Goal: Entertainment & Leisure: Consume media (video, audio)

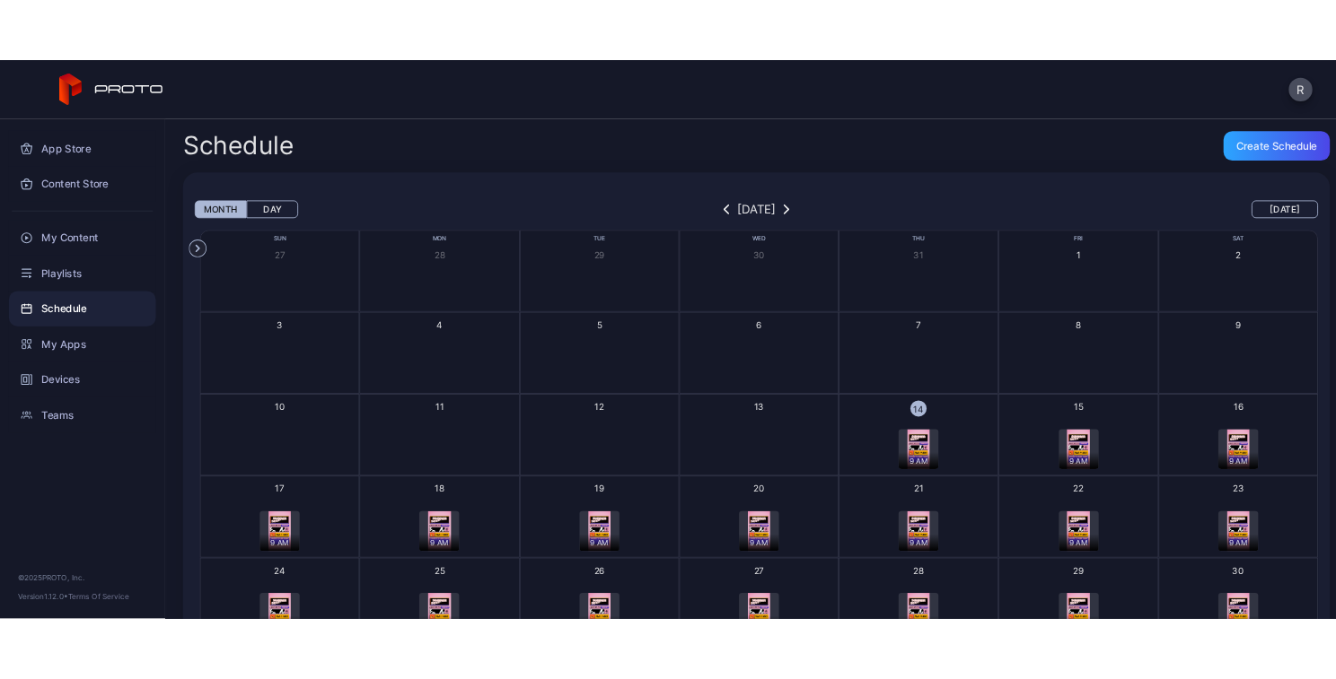
scroll to position [173, 0]
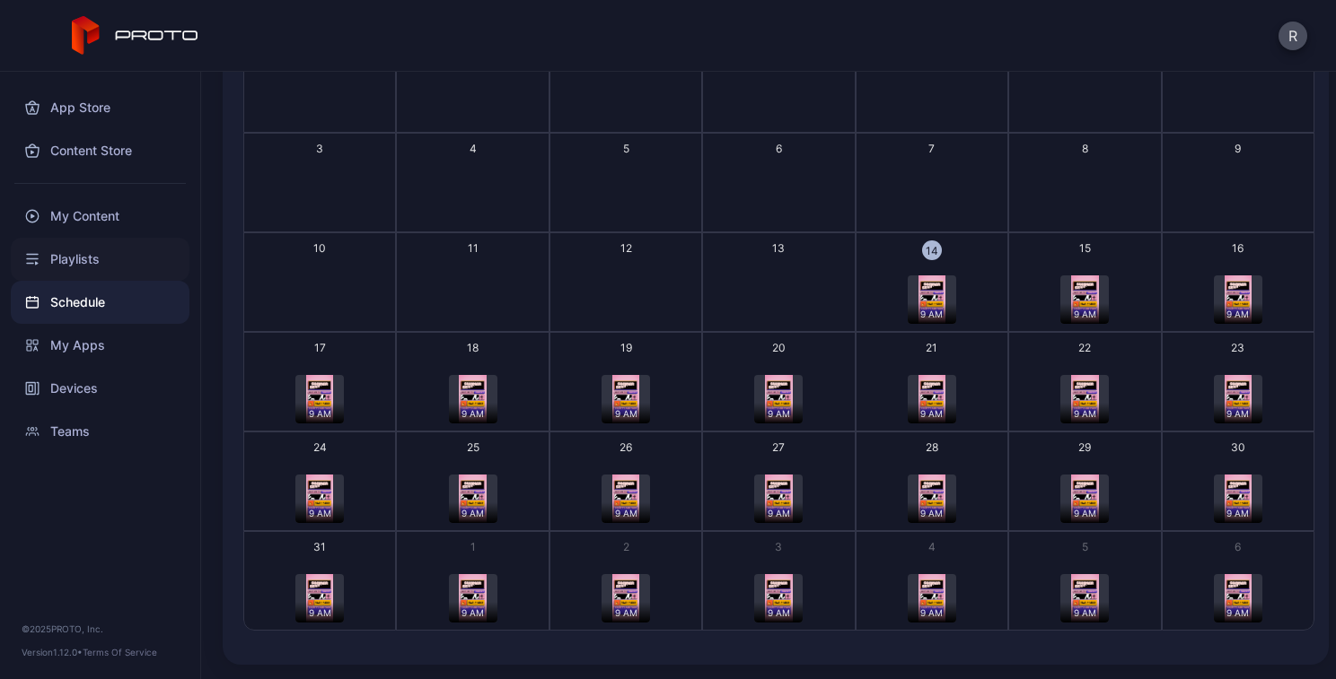
click at [75, 260] on div "Playlists" at bounding box center [100, 259] width 179 height 43
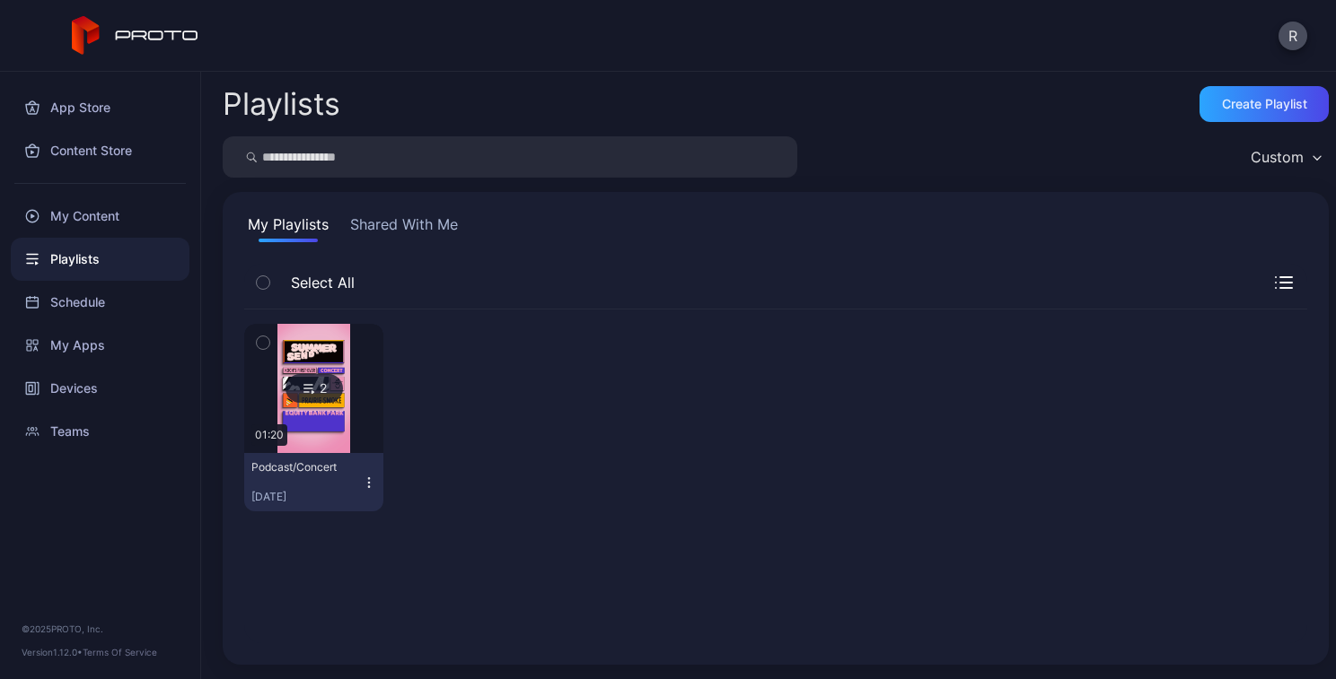
click at [262, 344] on icon "button" at bounding box center [262, 343] width 4 height 3
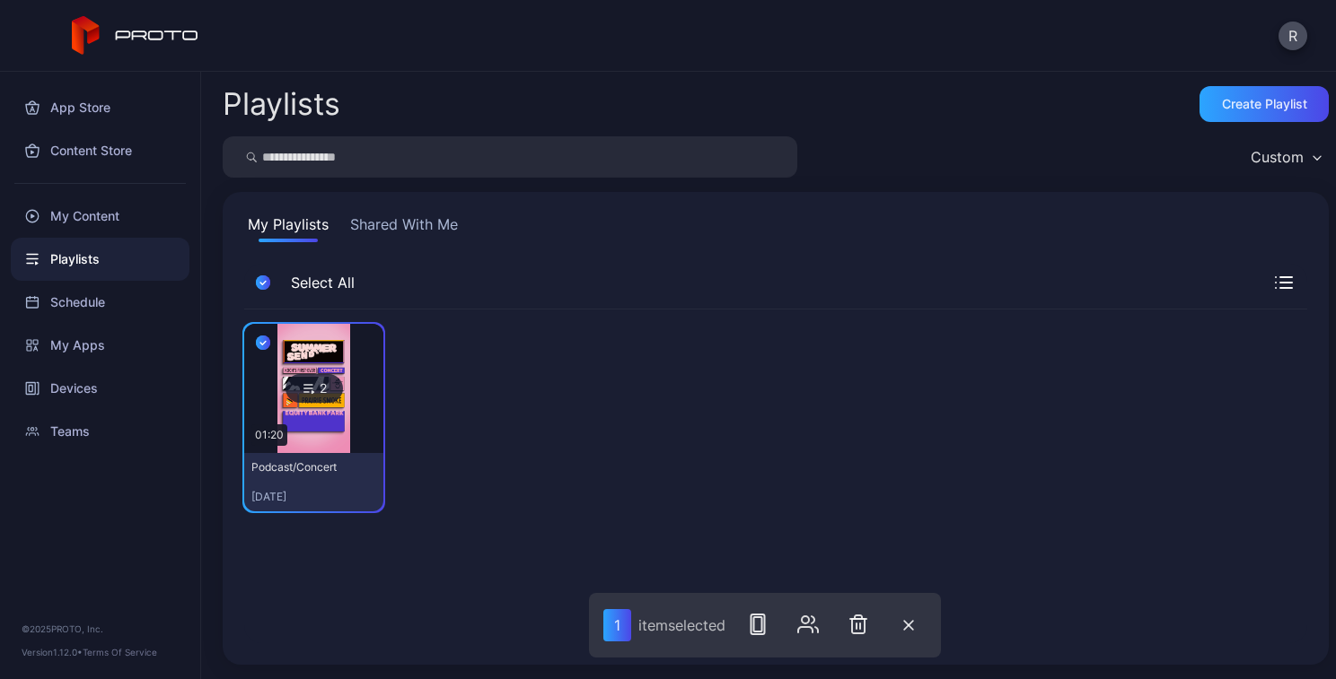
click at [260, 342] on icon "button" at bounding box center [262, 344] width 5 height 4
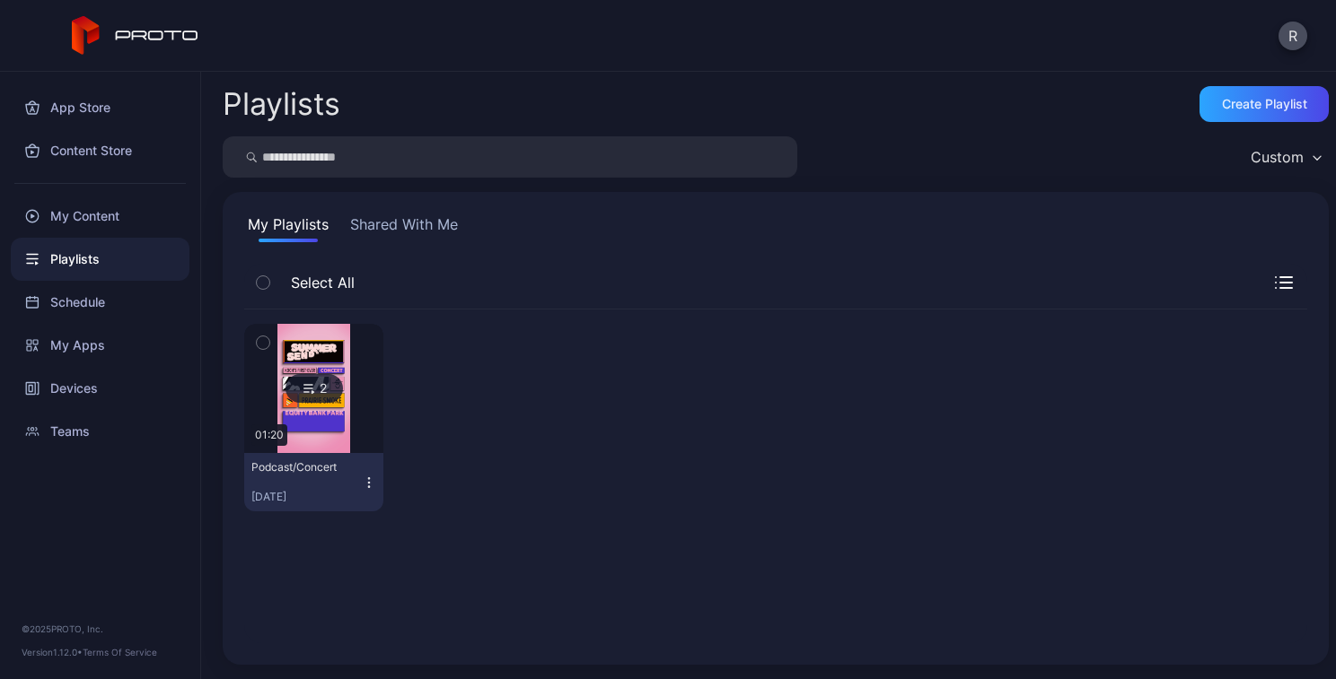
click at [369, 482] on icon "button" at bounding box center [369, 482] width 1 height 1
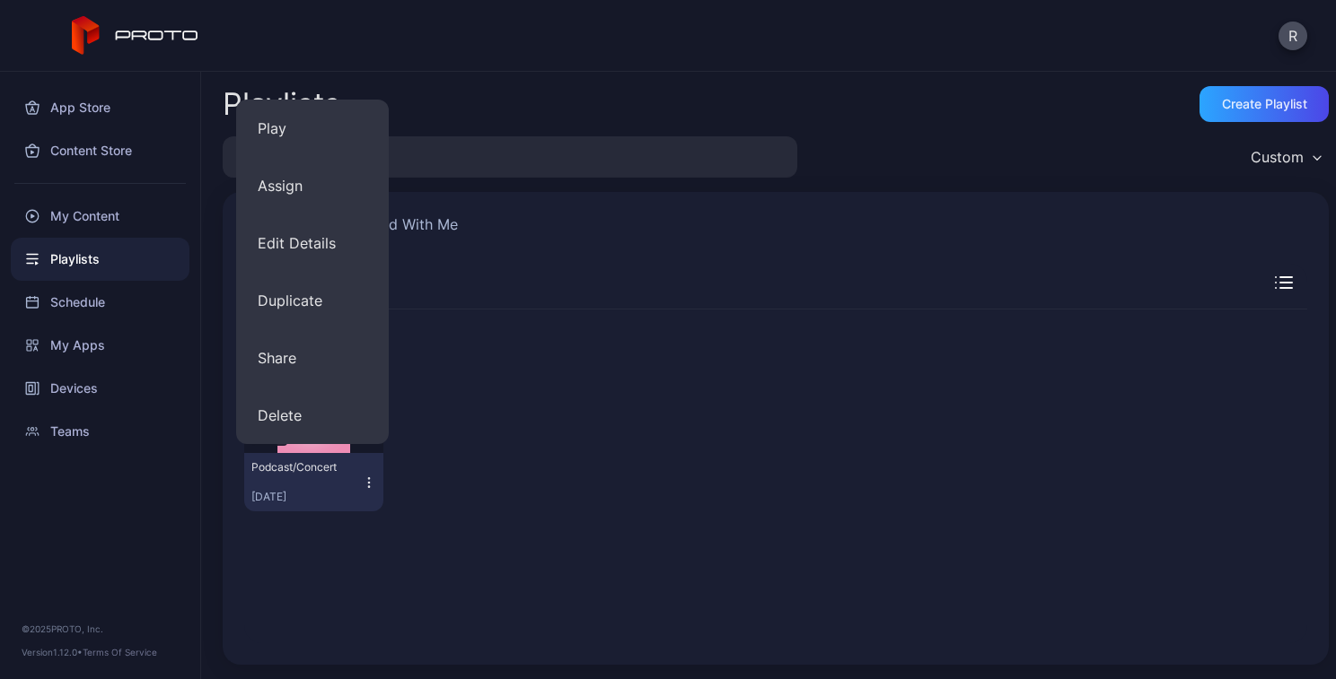
click at [200, 311] on div "App Store Content Store My Content Playlists Schedule My Apps Devices Teams © 2…" at bounding box center [100, 376] width 201 height 608
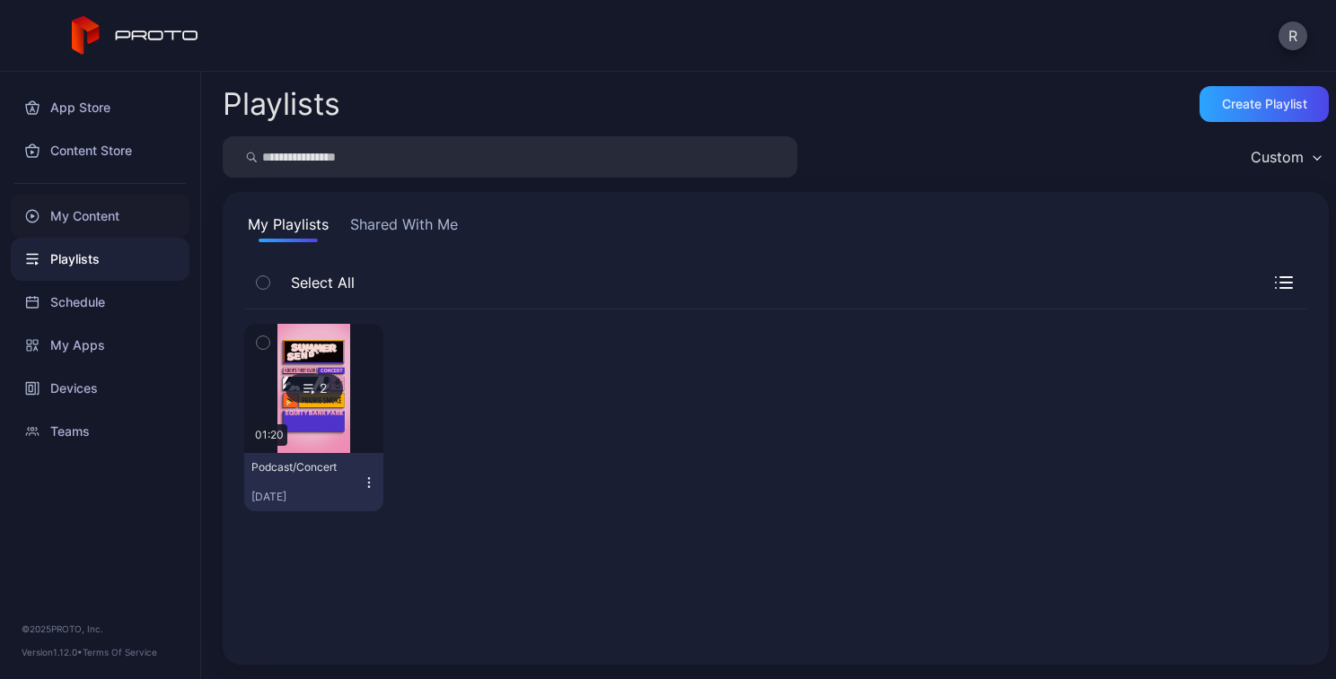
click at [101, 209] on div "My Content" at bounding box center [100, 216] width 179 height 43
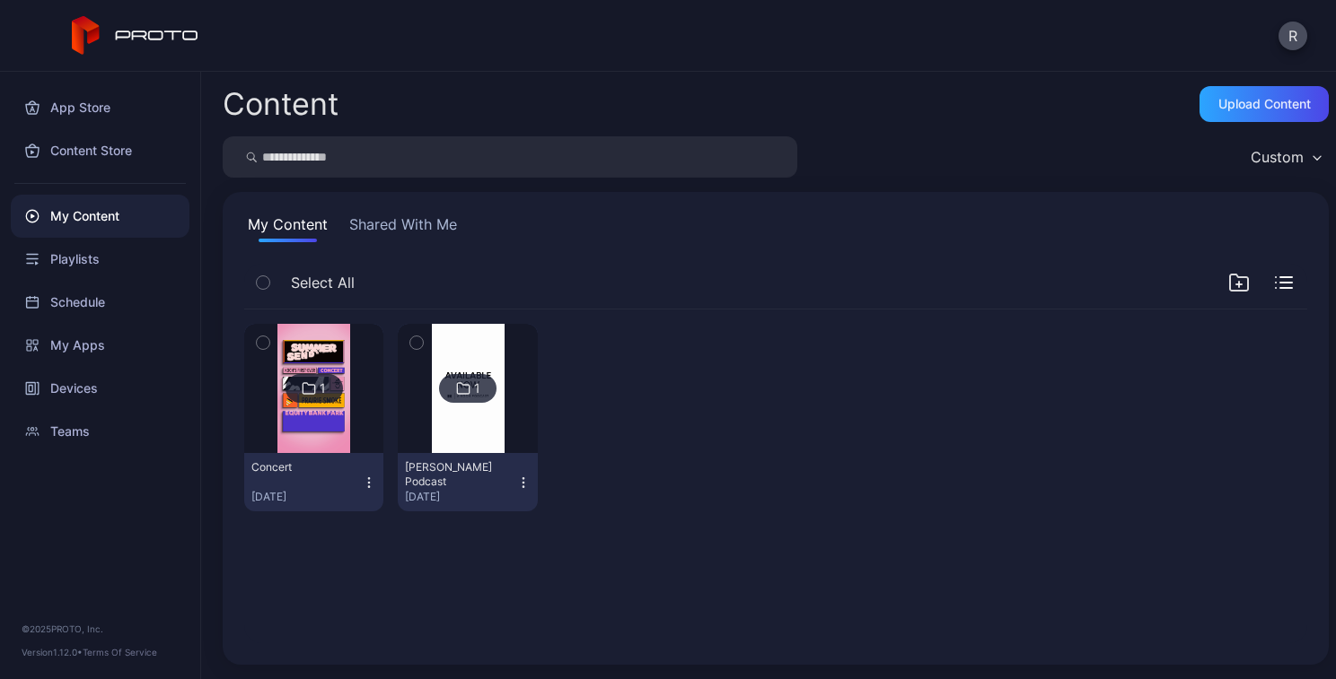
click at [372, 223] on button "Shared With Me" at bounding box center [403, 228] width 115 height 29
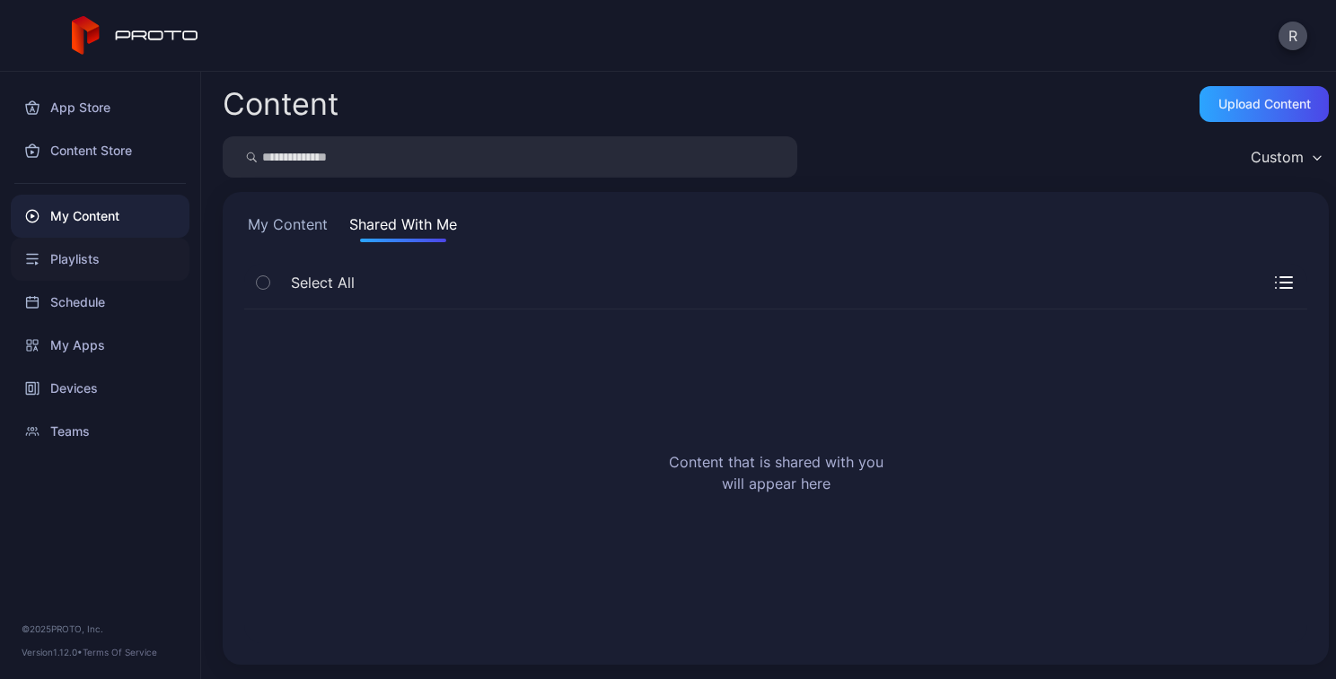
click at [94, 258] on div "Playlists" at bounding box center [100, 259] width 179 height 43
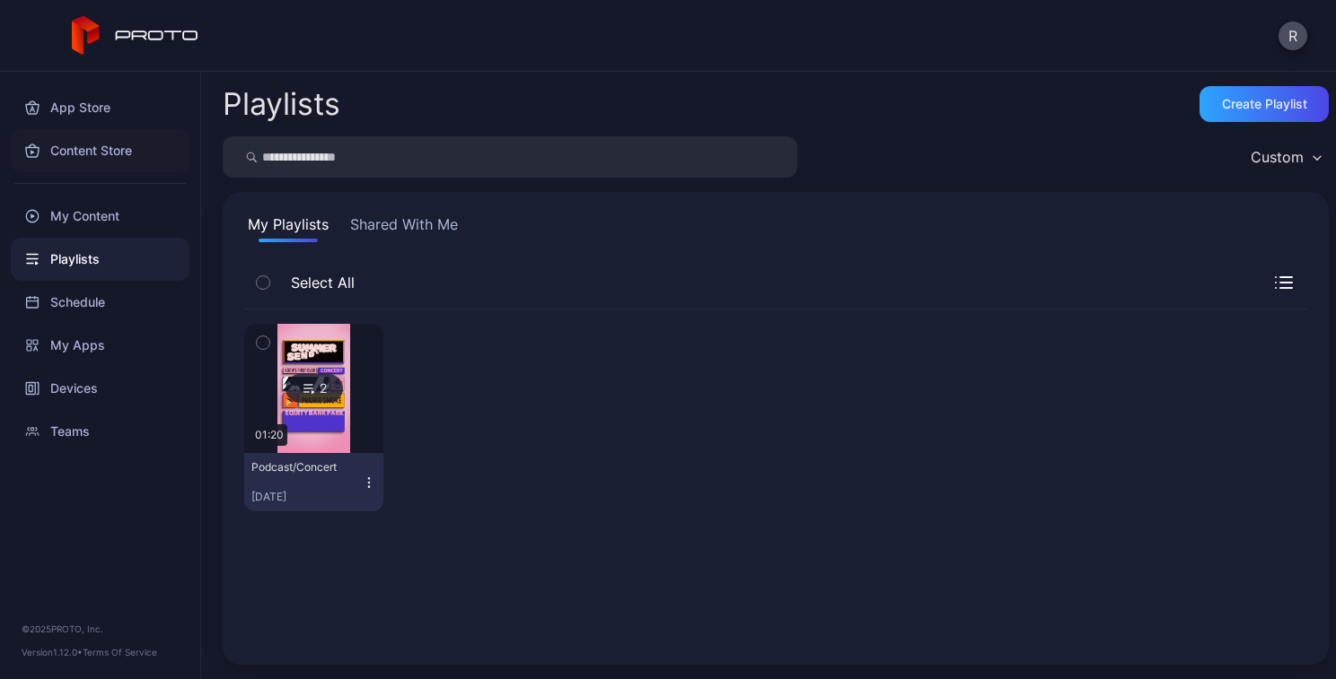
click at [96, 149] on div "Content Store" at bounding box center [100, 150] width 179 height 43
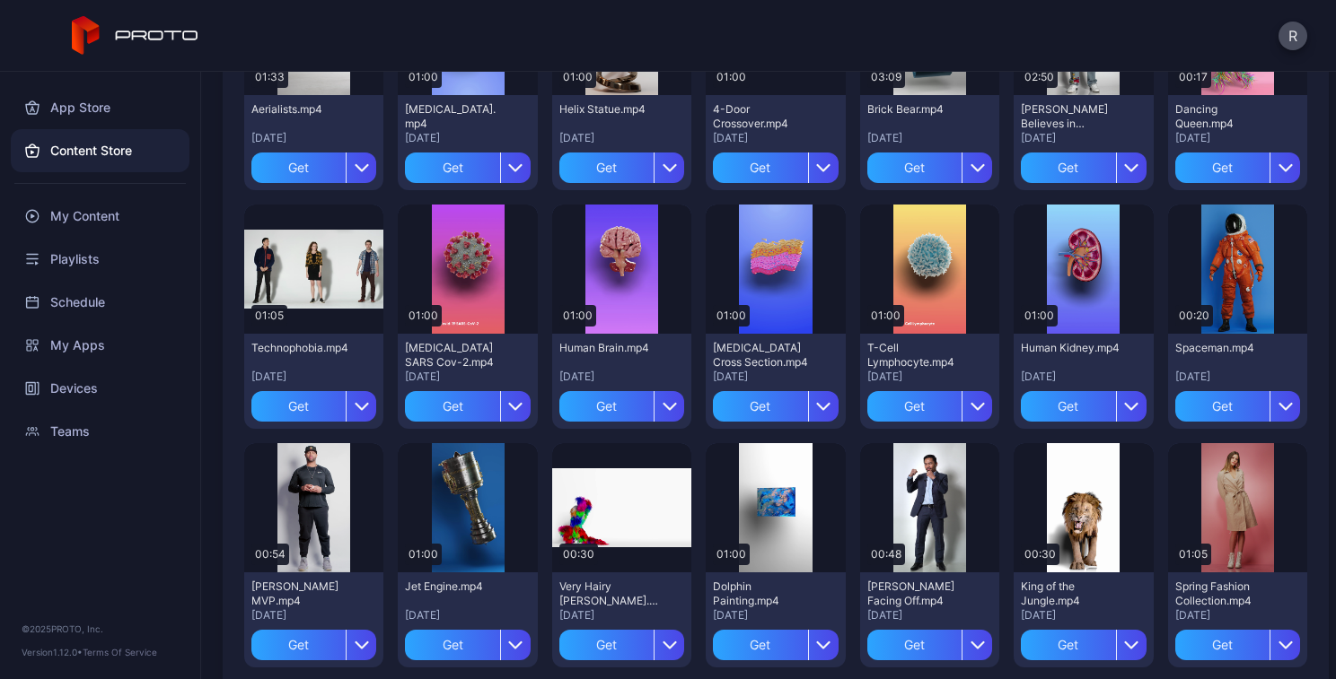
scroll to position [521, 0]
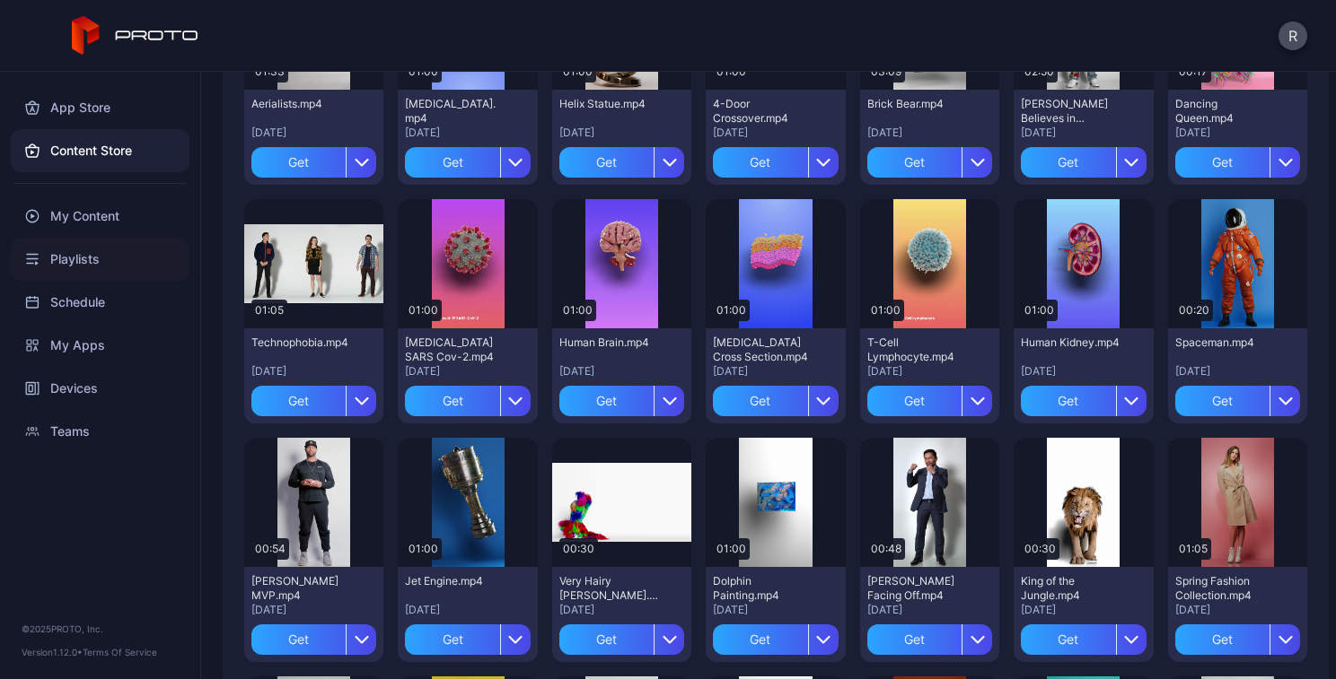
click at [69, 254] on div "Playlists" at bounding box center [100, 259] width 179 height 43
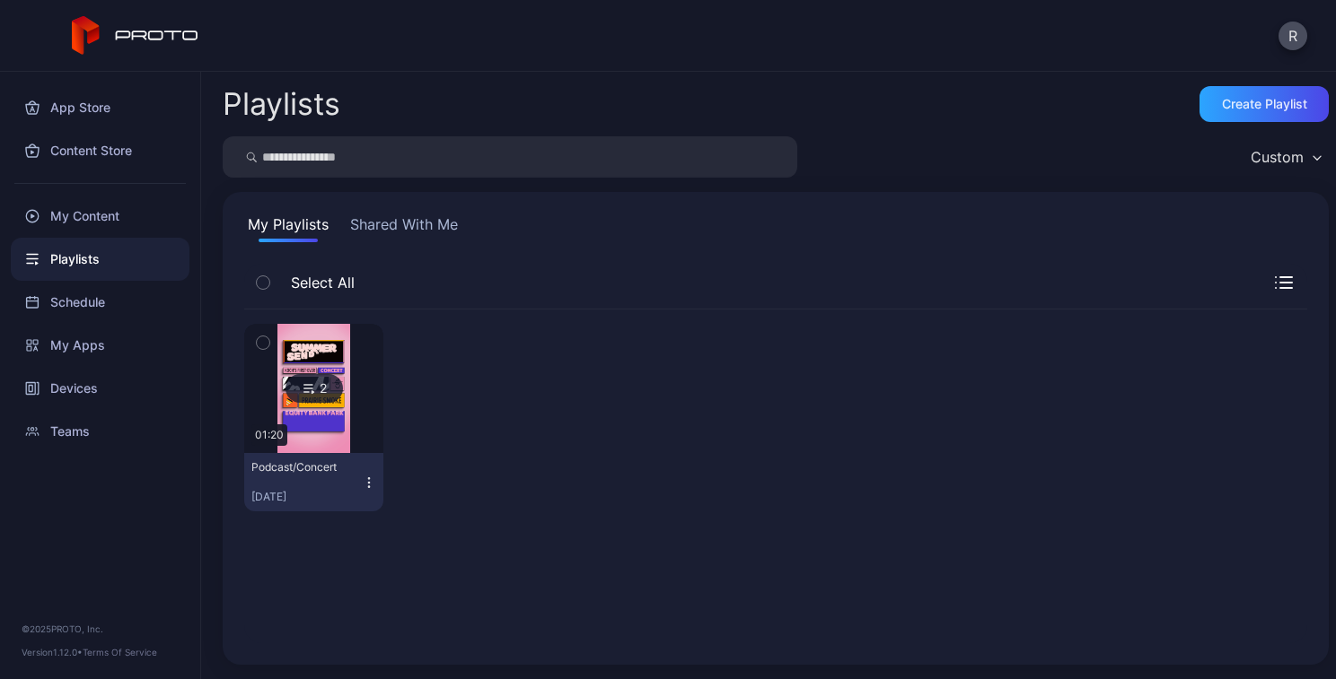
click at [425, 217] on button "Shared With Me" at bounding box center [403, 228] width 115 height 29
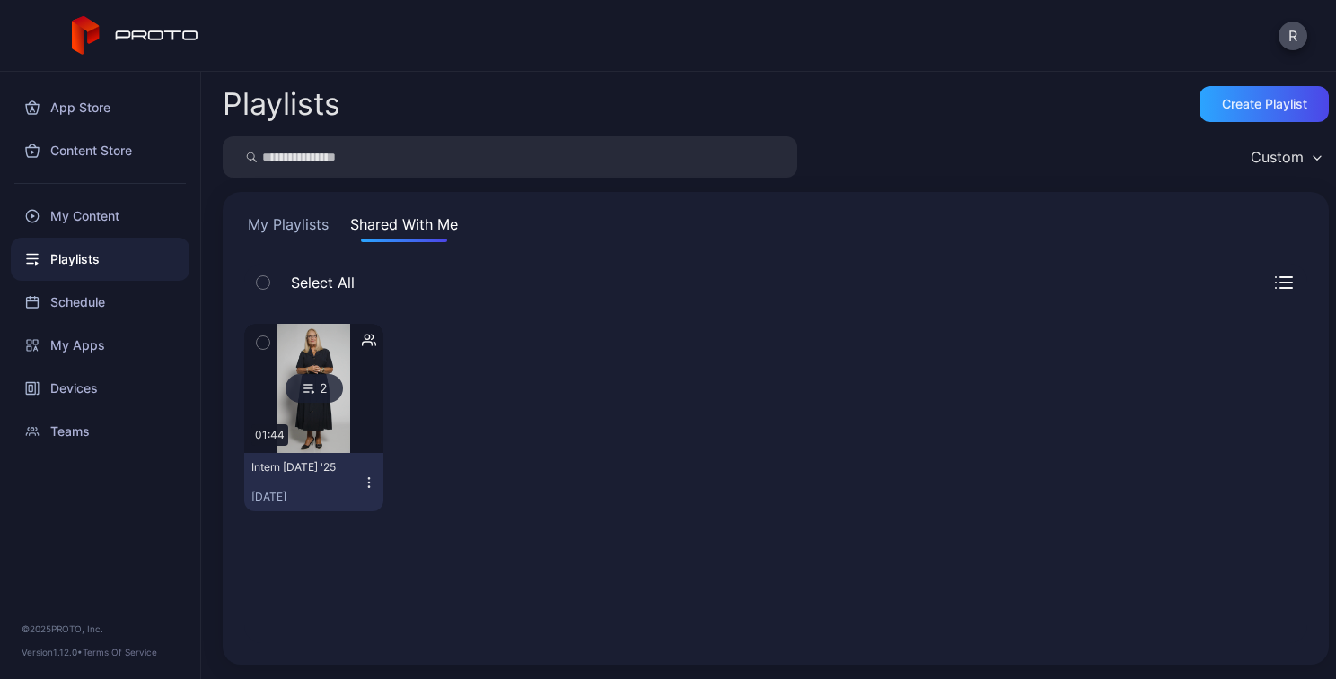
click at [262, 342] on icon "button" at bounding box center [263, 343] width 13 height 20
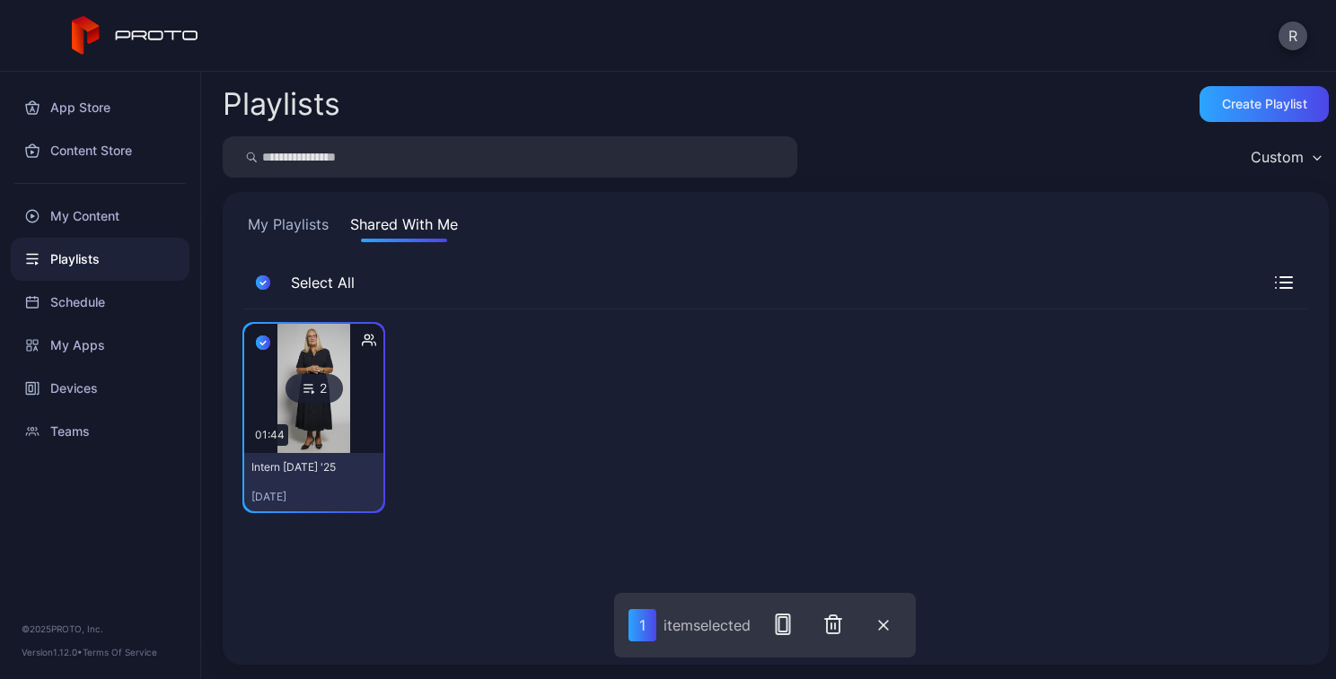
click at [267, 345] on icon "button" at bounding box center [263, 343] width 14 height 20
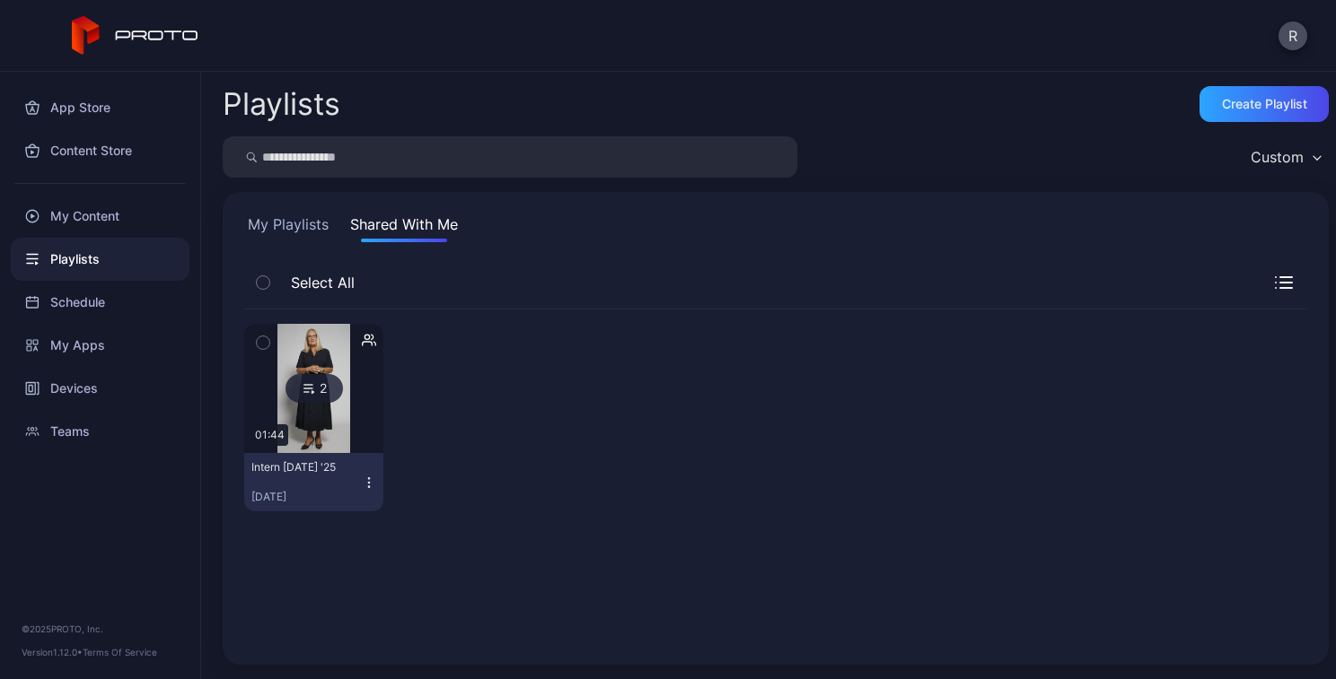
click at [369, 483] on icon "button" at bounding box center [369, 482] width 1 height 1
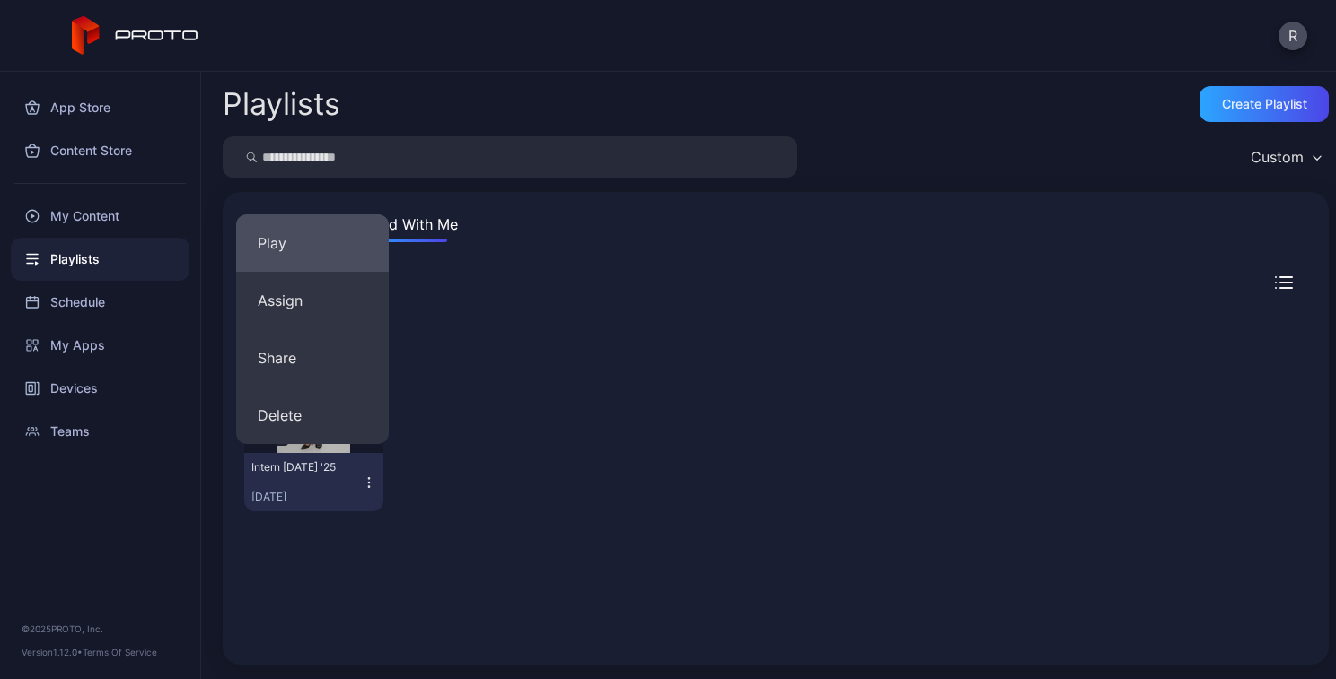
click at [308, 254] on button "Play" at bounding box center [312, 243] width 153 height 57
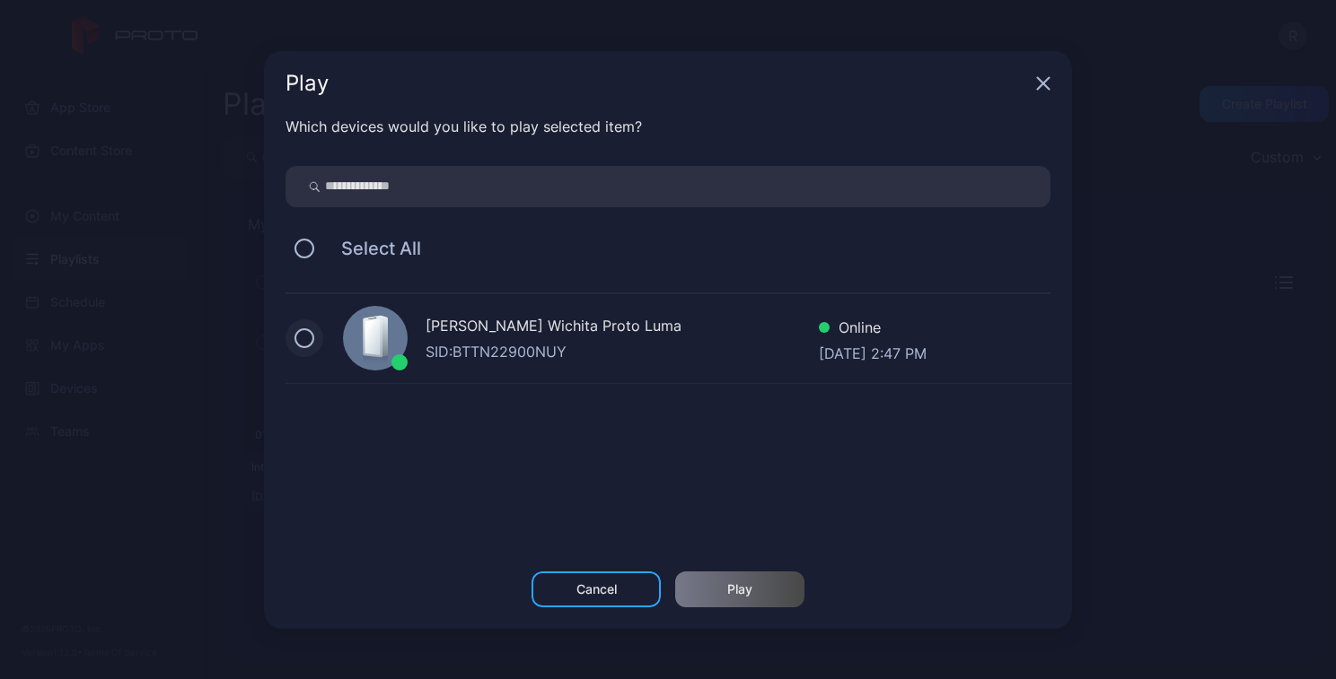
click at [312, 338] on button at bounding box center [304, 339] width 20 height 20
click at [782, 596] on div "Play" at bounding box center [739, 590] width 129 height 36
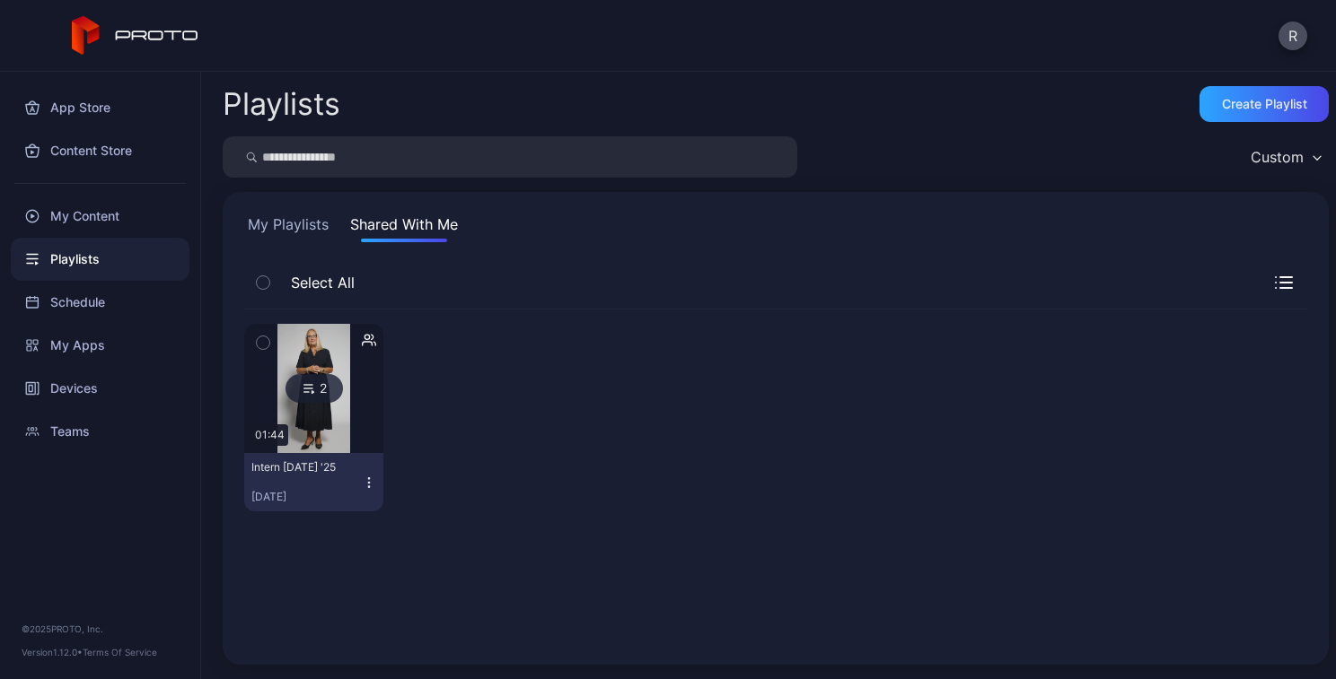
click at [362, 486] on icon "button" at bounding box center [369, 483] width 14 height 14
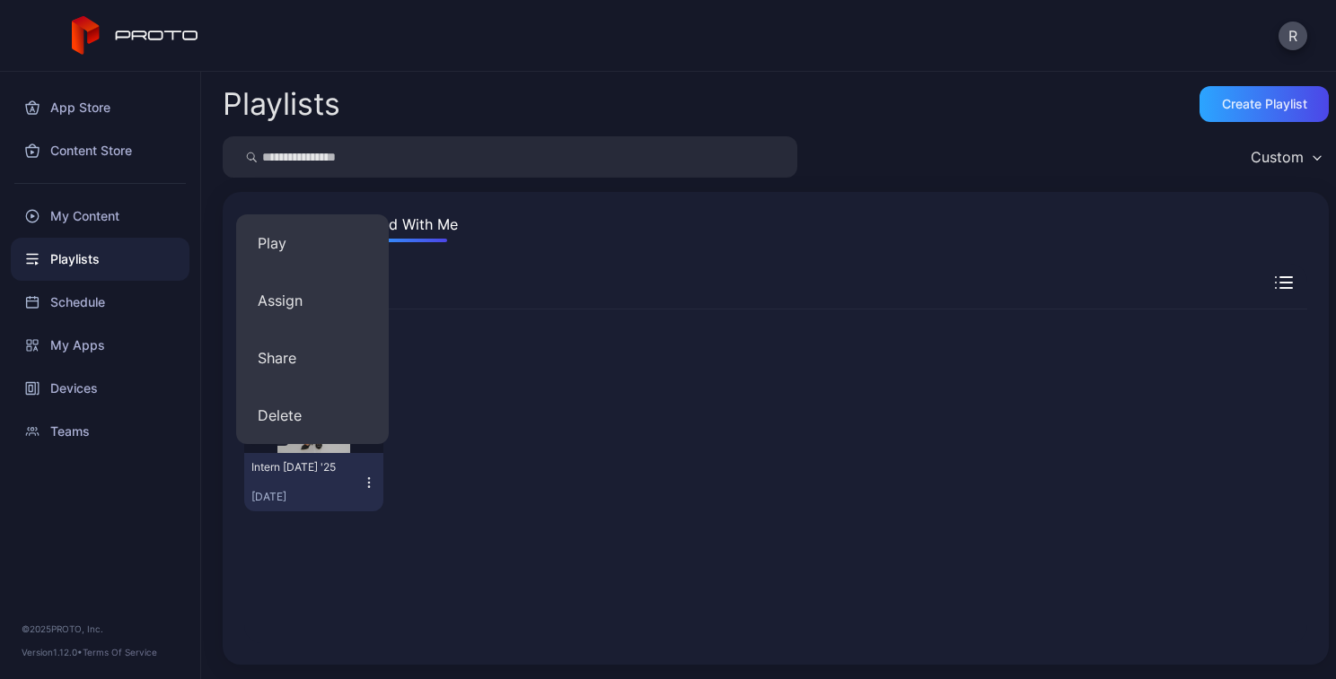
click at [495, 403] on div at bounding box center [467, 418] width 139 height 188
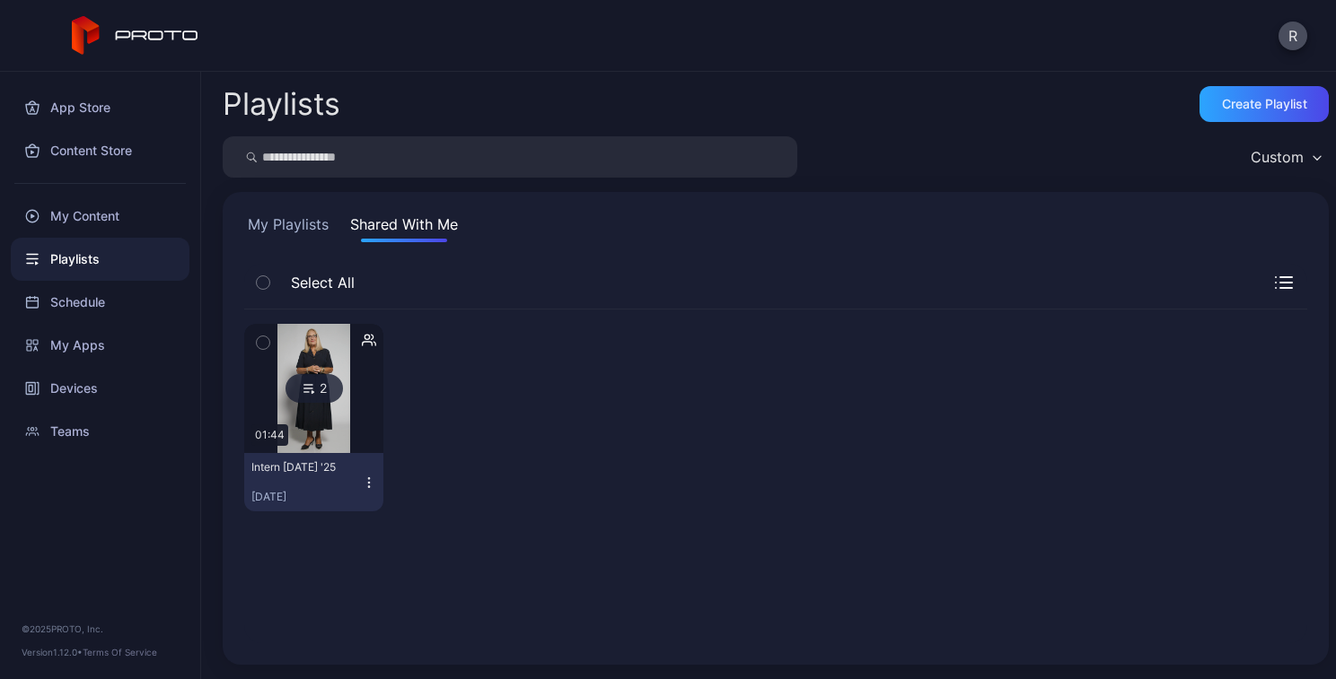
click at [372, 485] on icon "button" at bounding box center [369, 483] width 14 height 14
click at [504, 399] on div at bounding box center [467, 418] width 139 height 188
click at [367, 482] on icon "button" at bounding box center [369, 483] width 14 height 14
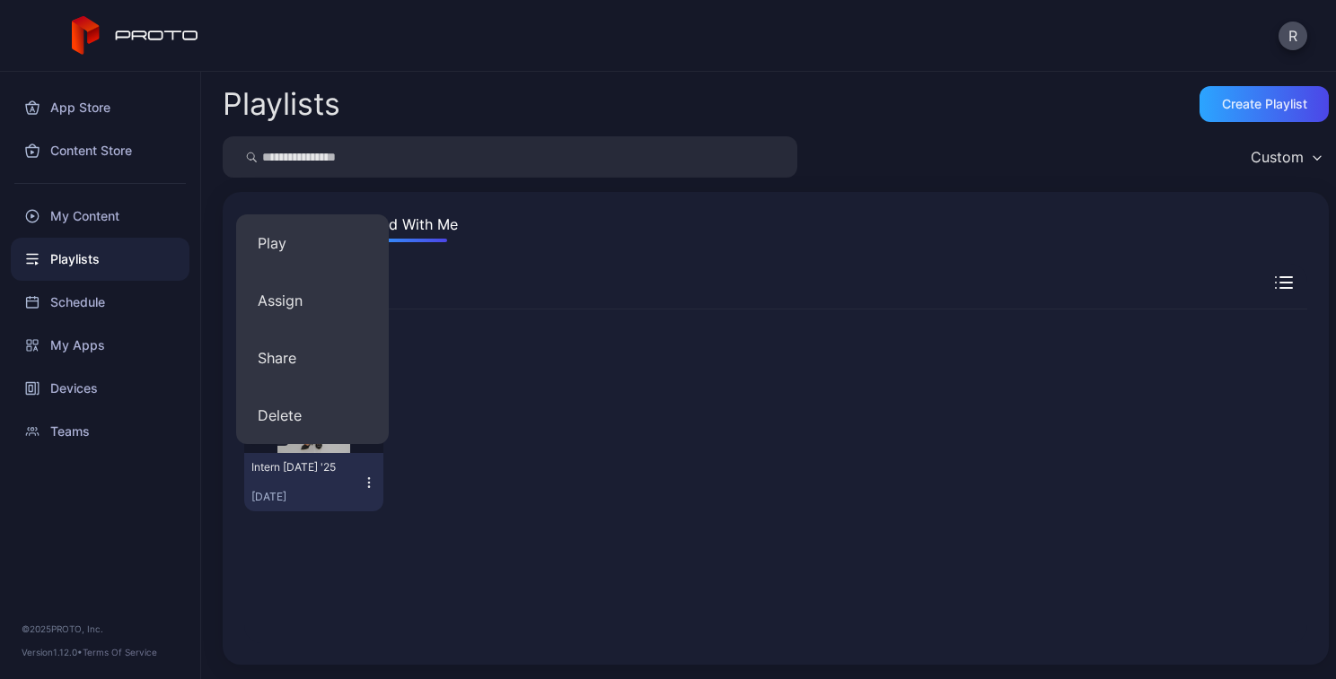
click at [470, 430] on div at bounding box center [467, 418] width 139 height 188
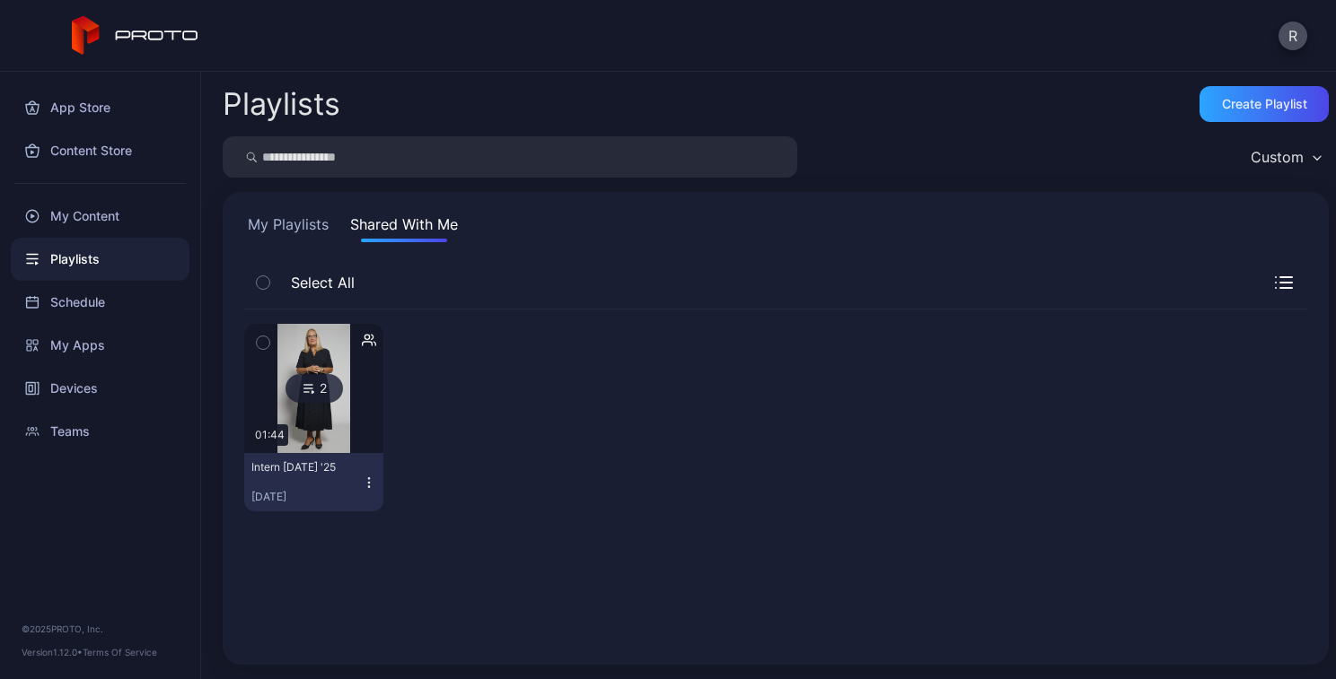
click at [294, 219] on button "My Playlists" at bounding box center [288, 228] width 88 height 29
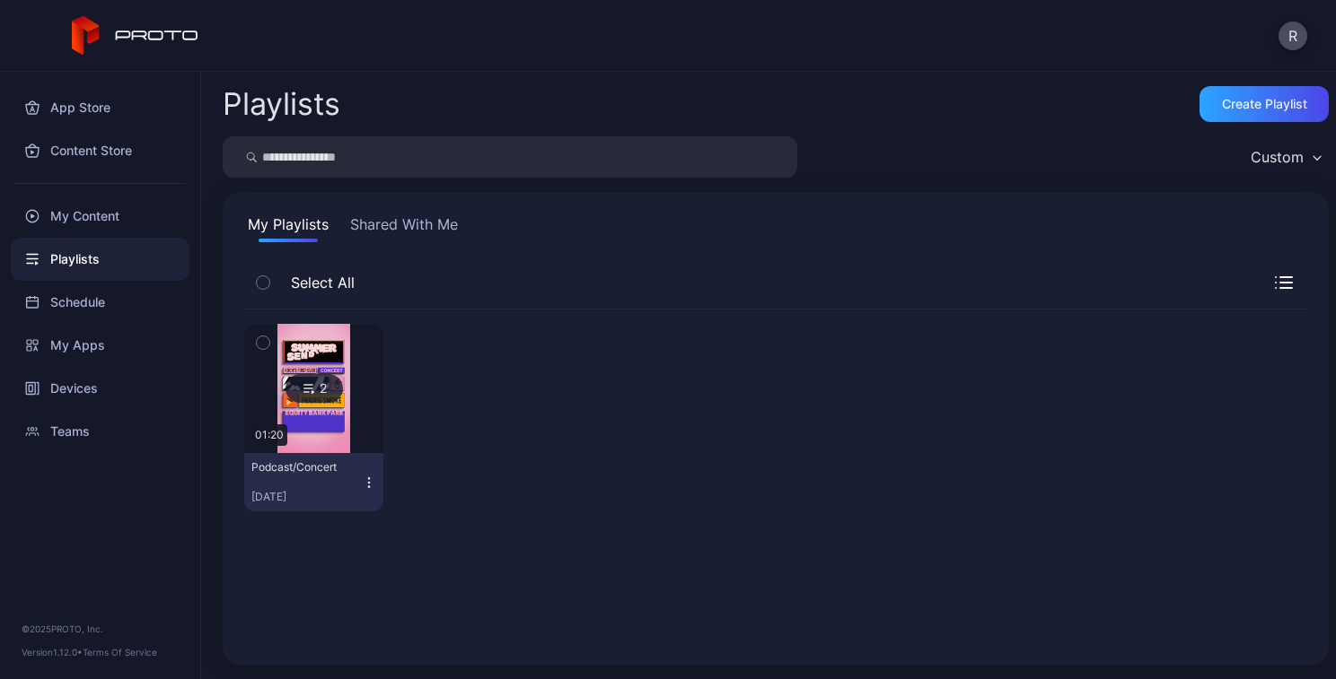
click at [263, 350] on icon "button" at bounding box center [263, 343] width 13 height 20
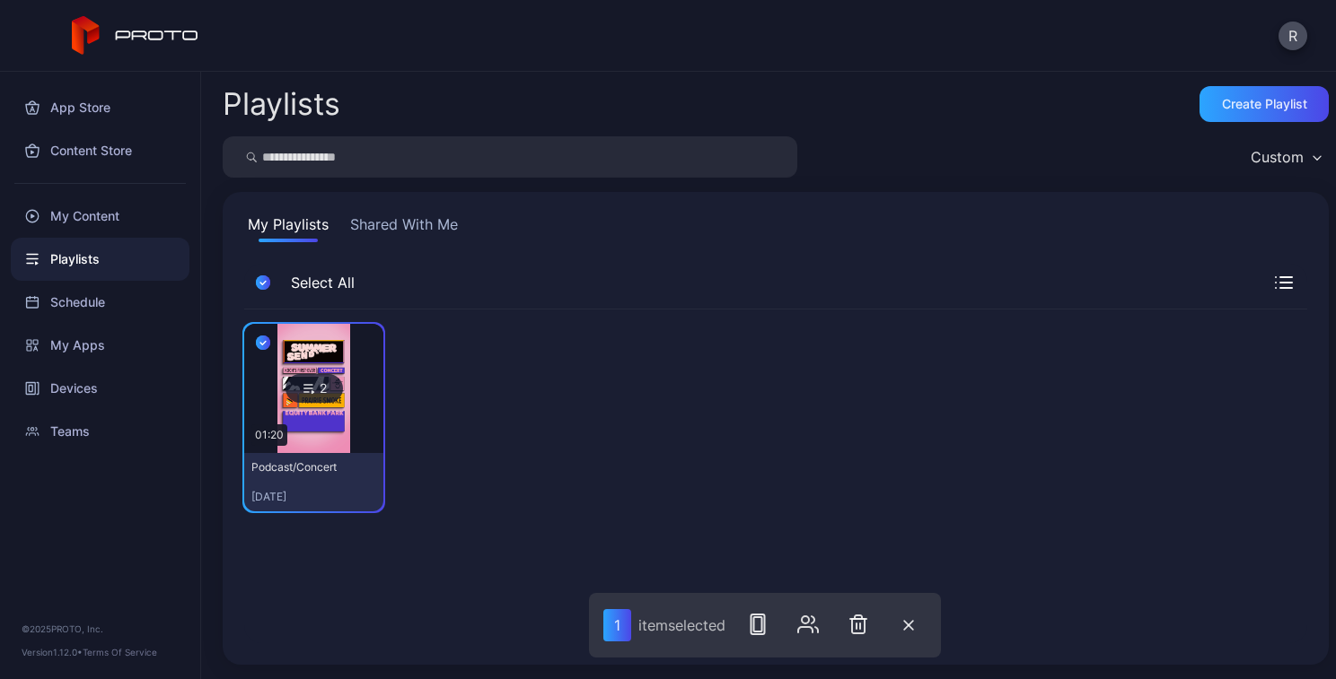
click at [258, 339] on icon "button" at bounding box center [263, 343] width 14 height 20
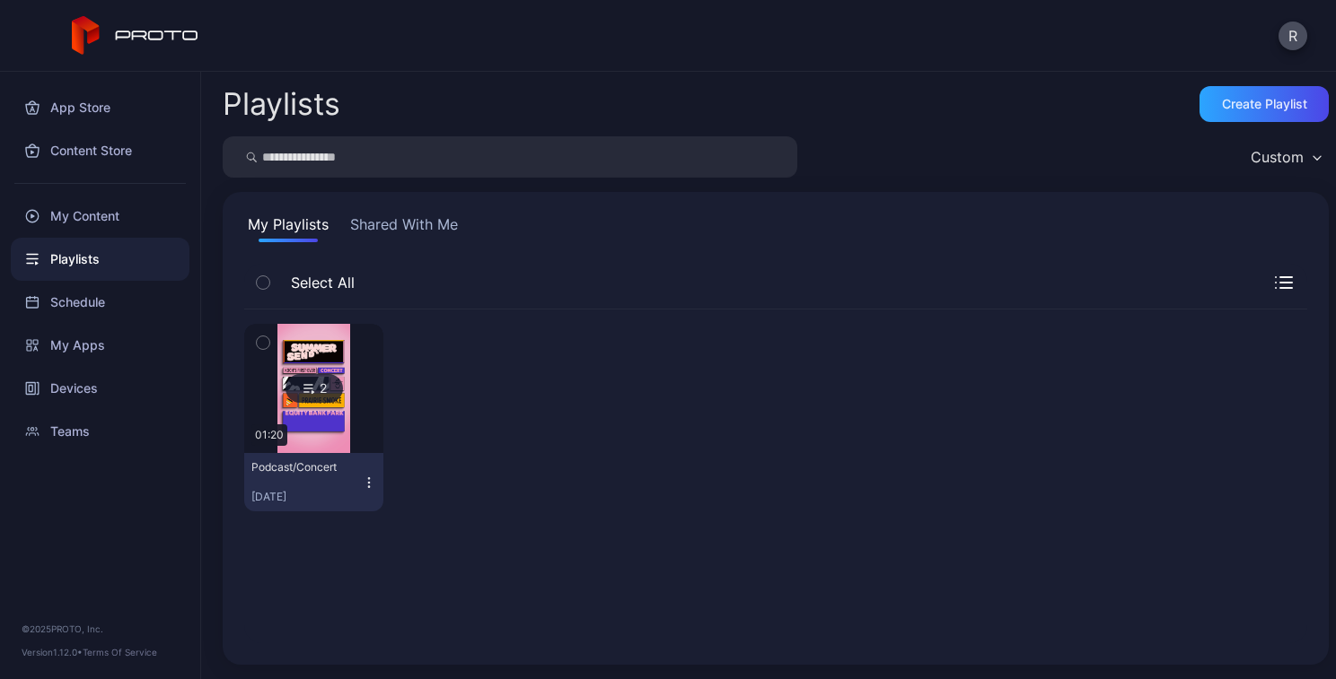
click at [364, 487] on icon "button" at bounding box center [369, 483] width 14 height 14
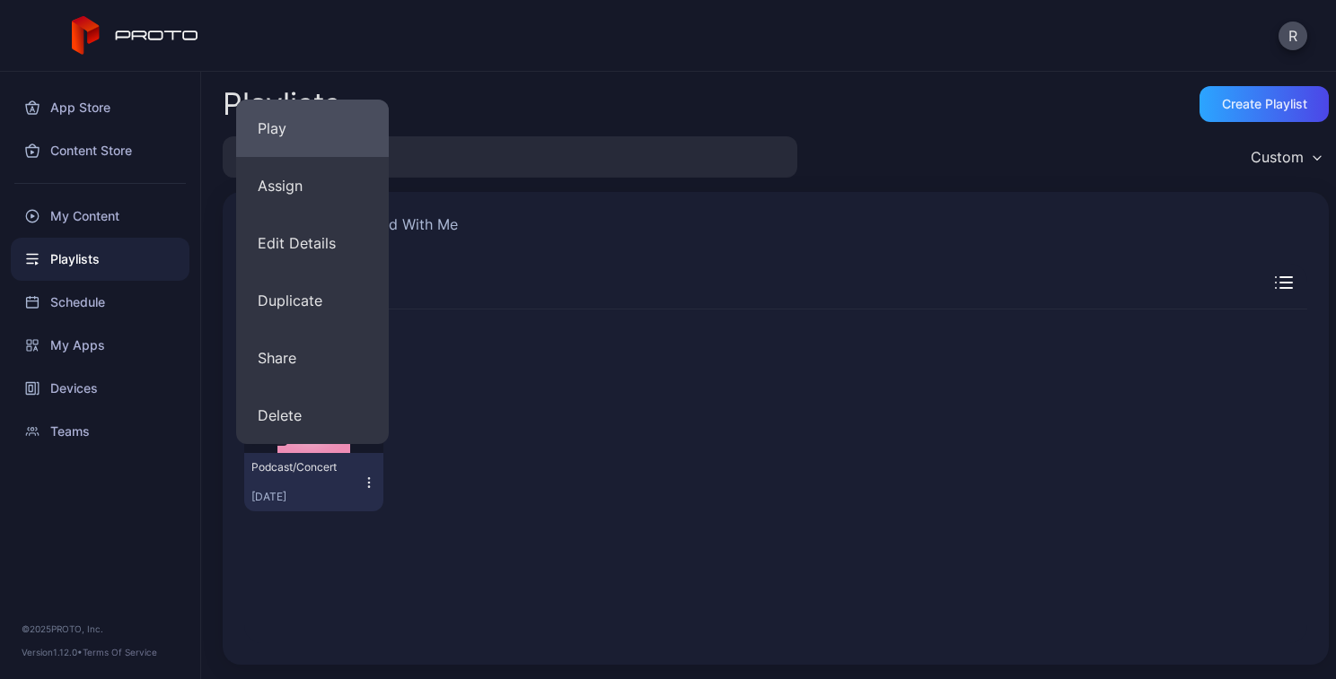
click at [289, 145] on button "Play" at bounding box center [312, 128] width 153 height 57
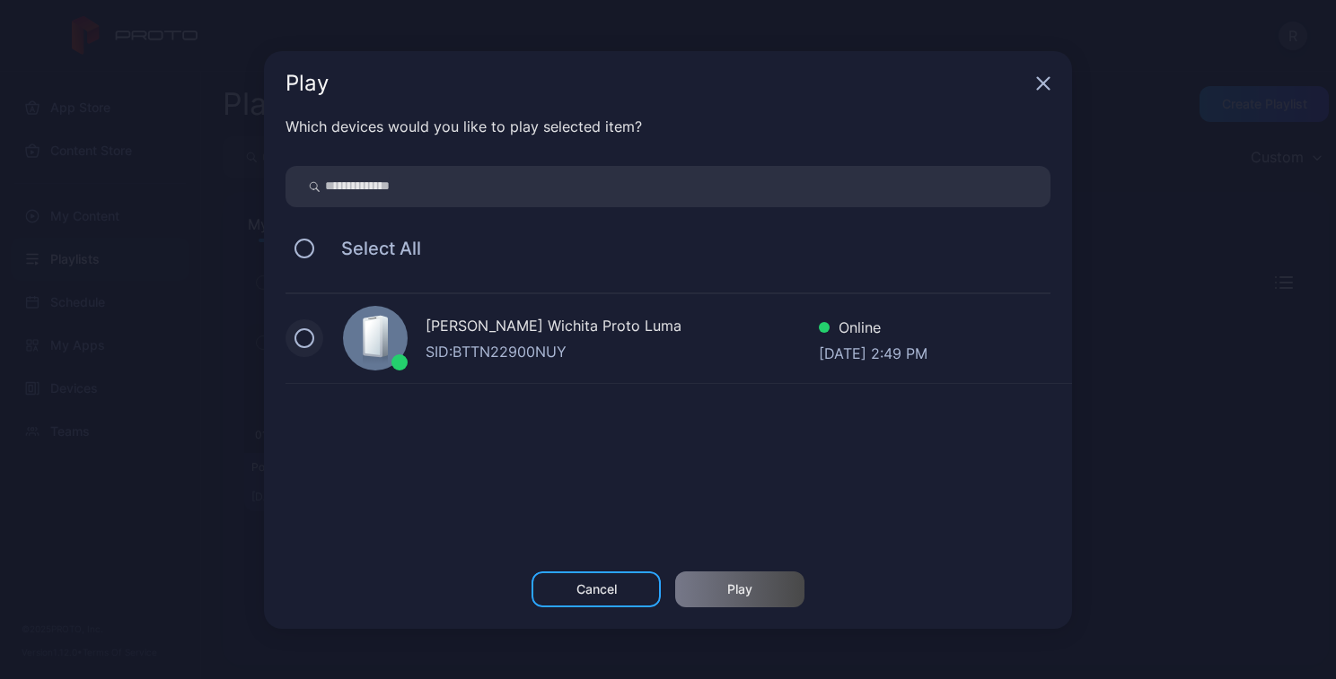
click at [303, 335] on button at bounding box center [304, 339] width 20 height 20
click at [737, 585] on div "Play" at bounding box center [739, 590] width 25 height 14
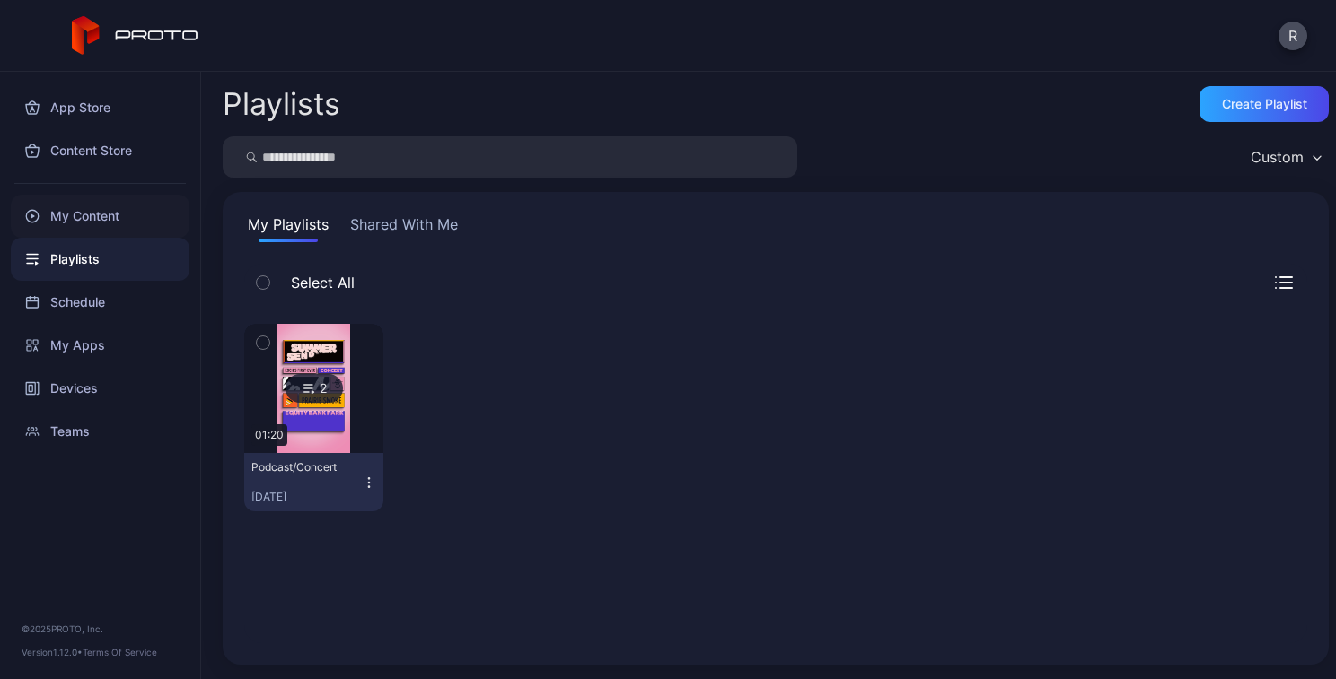
click at [83, 221] on div "My Content" at bounding box center [100, 216] width 179 height 43
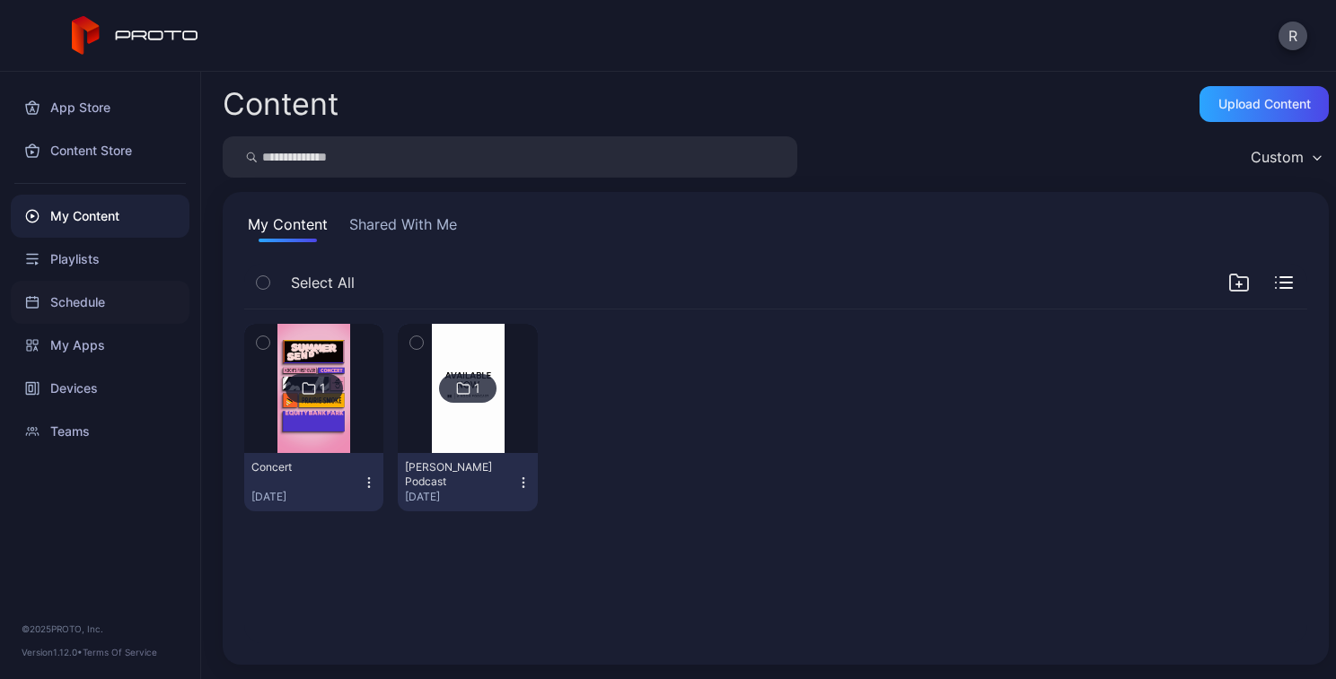
click at [86, 309] on div "Schedule" at bounding box center [100, 302] width 179 height 43
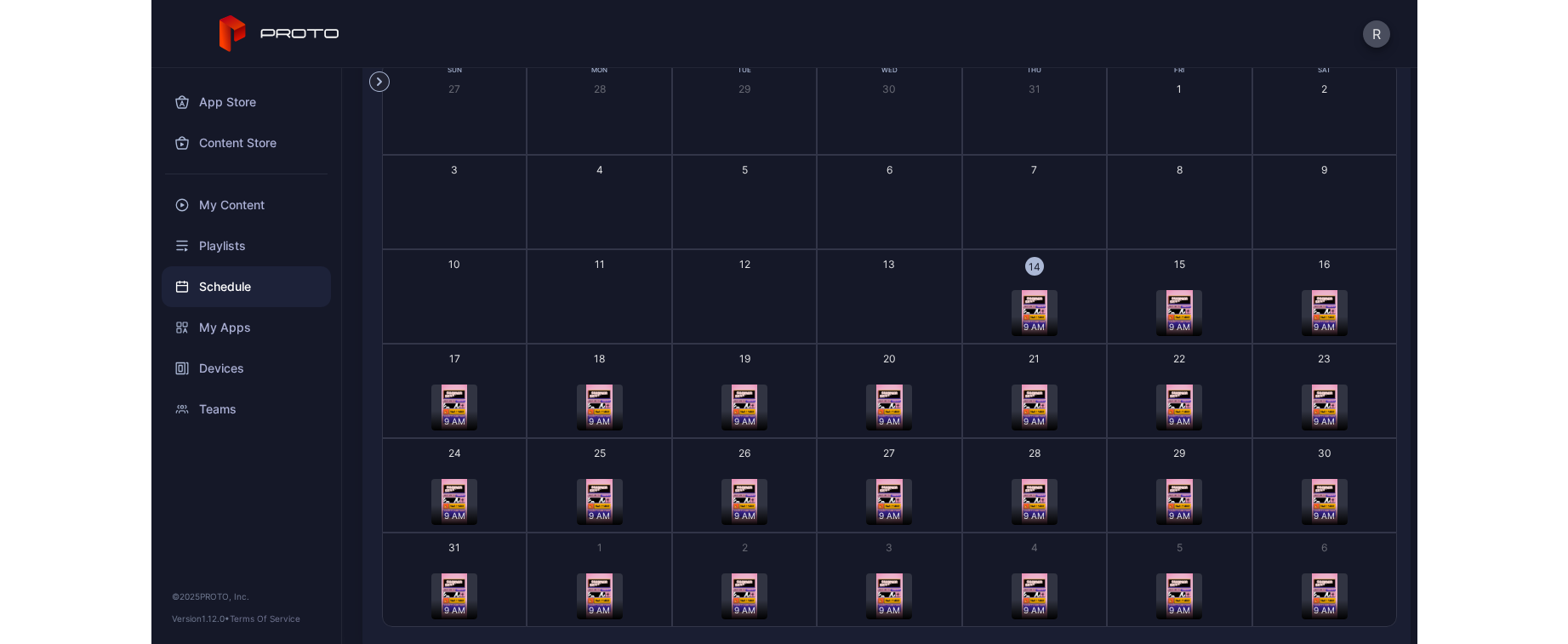
scroll to position [152, 0]
